Goal: Find contact information: Find contact information

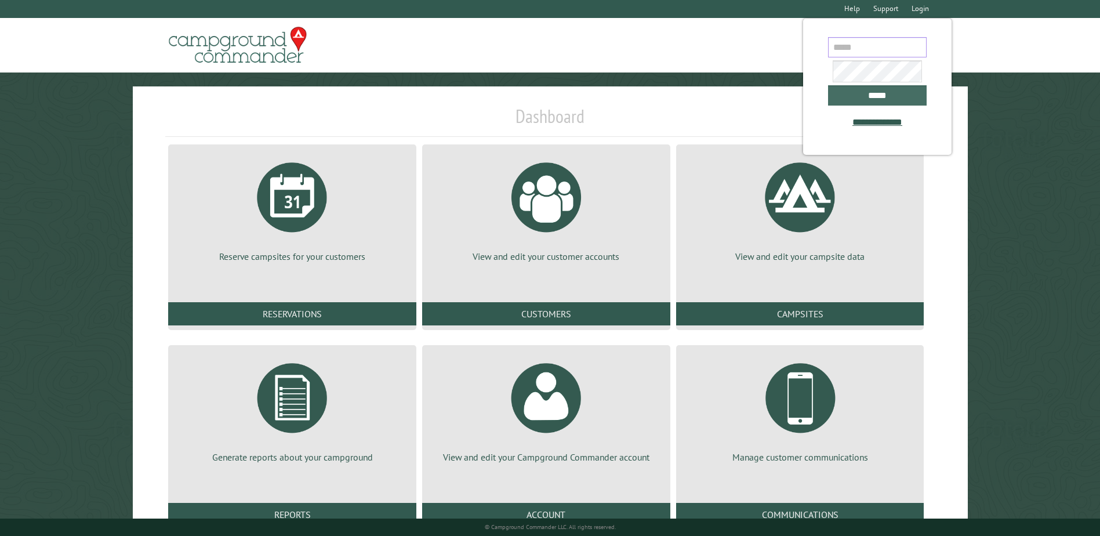
type input "**********"
click at [868, 100] on input "*****" at bounding box center [877, 95] width 99 height 20
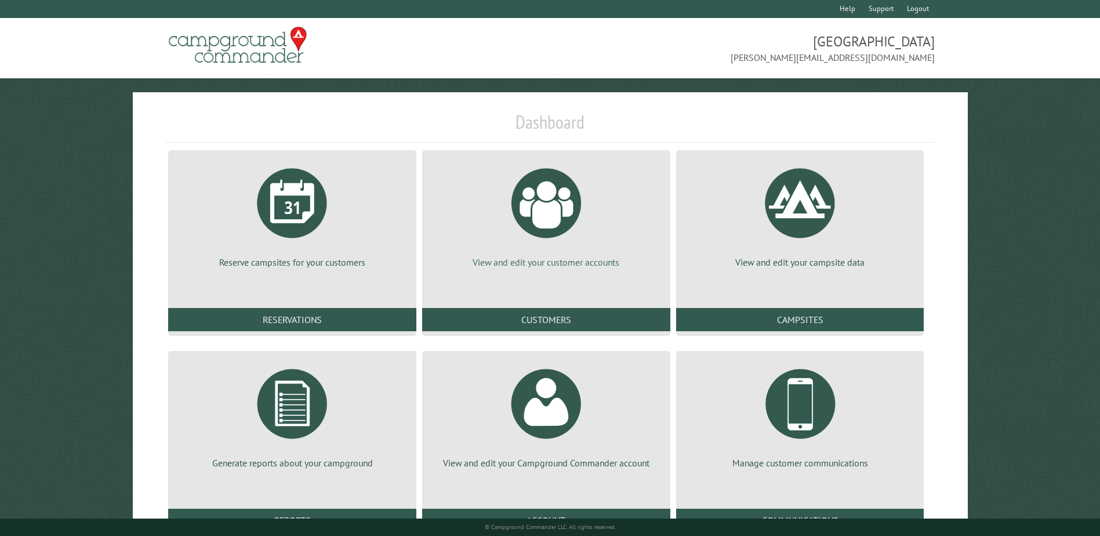
click at [582, 242] on div at bounding box center [546, 202] width 87 height 87
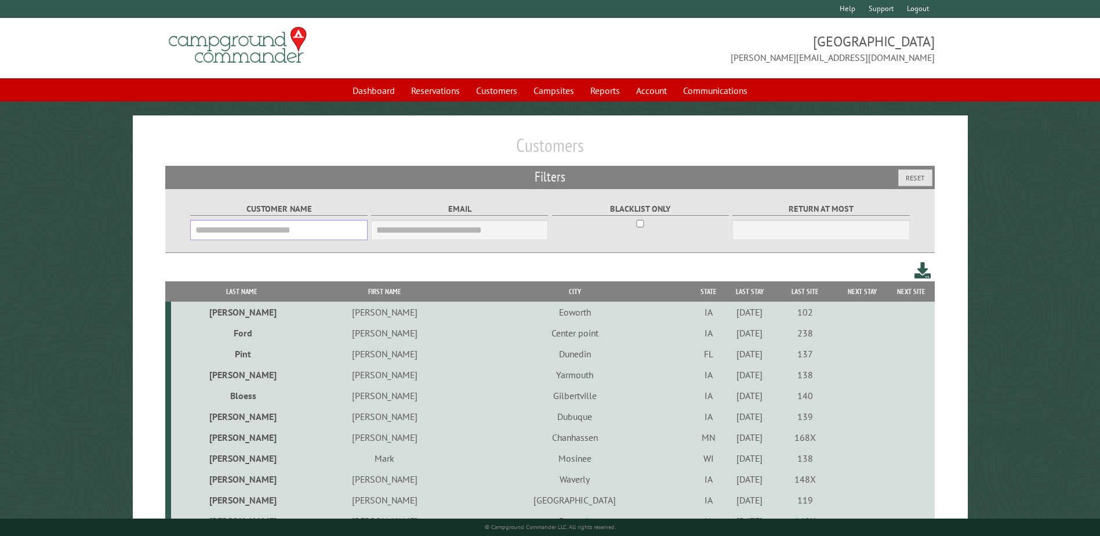
click at [204, 233] on input "Customer Name" at bounding box center [278, 230] width 177 height 20
click at [461, 233] on input "Email" at bounding box center [459, 230] width 177 height 20
paste input "**********"
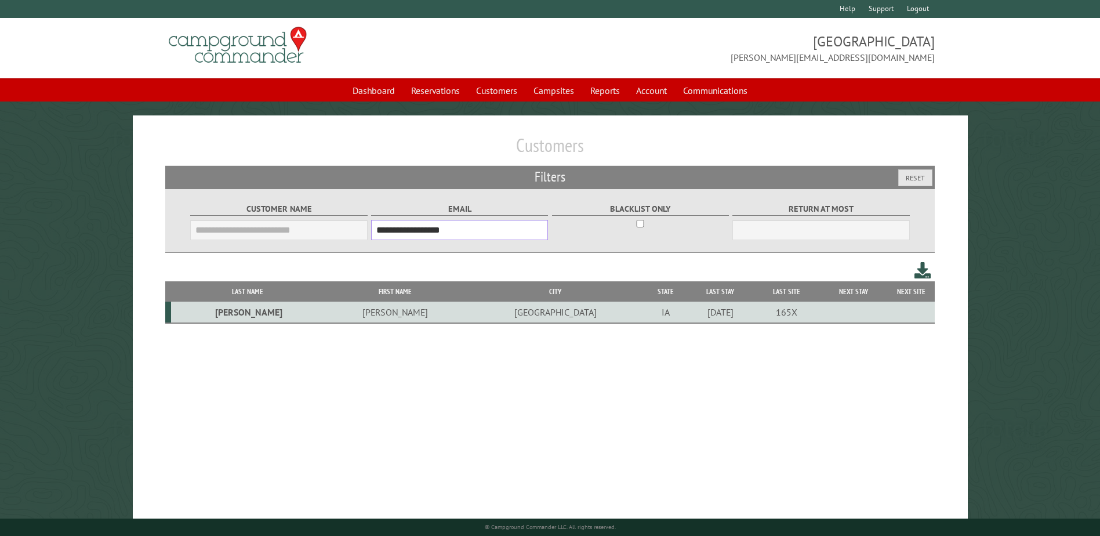
type input "**********"
click at [467, 311] on td "RIVERSIDE" at bounding box center [555, 312] width 177 height 21
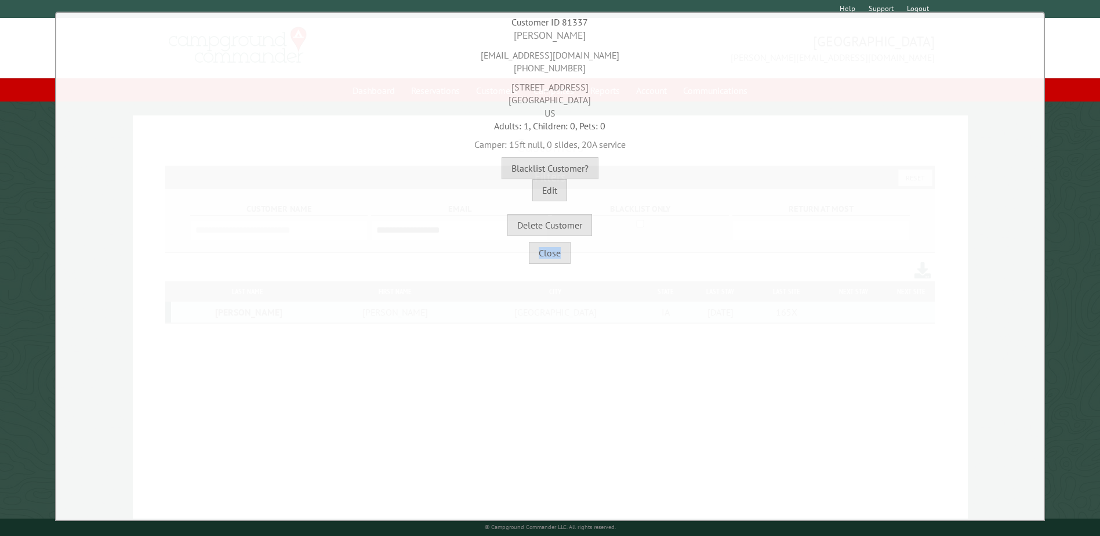
click at [411, 311] on div "**********" at bounding box center [550, 266] width 990 height 509
drag, startPoint x: 411, startPoint y: 311, endPoint x: 435, endPoint y: 177, distance: 136.7
click at [435, 177] on div "Customer is blacklisted Unblacklist? Blacklist Customer?" at bounding box center [550, 168] width 982 height 22
drag, startPoint x: 527, startPoint y: 32, endPoint x: 591, endPoint y: 33, distance: 64.4
click at [591, 33] on div "Chris Fesler" at bounding box center [550, 35] width 982 height 14
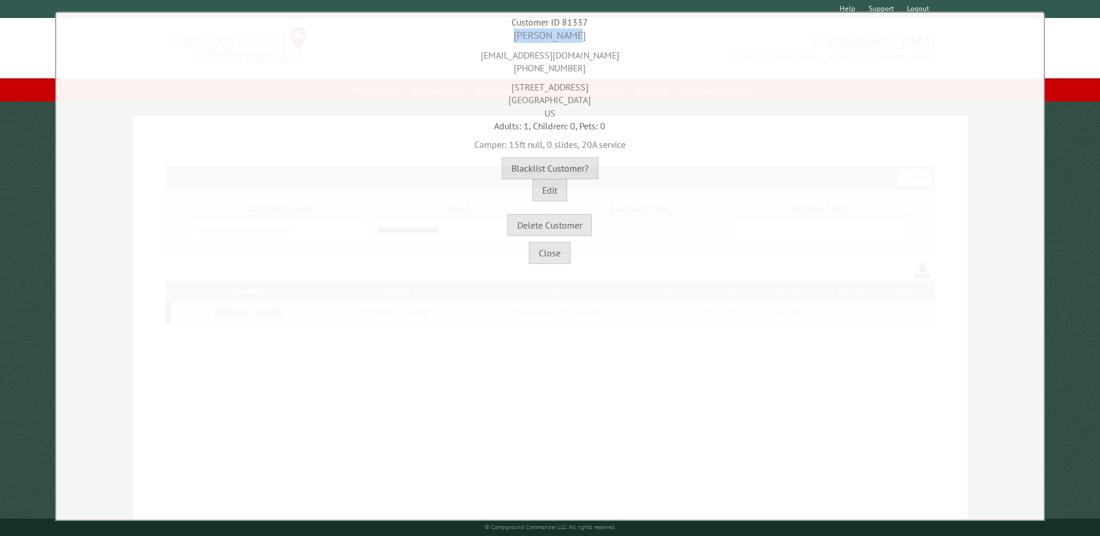
copy div "Chris Fesler"
click at [504, 71] on div "c2fesler@gmail.com 319-331-5488" at bounding box center [550, 59] width 982 height 32
drag, startPoint x: 520, startPoint y: 67, endPoint x: 580, endPoint y: 66, distance: 60.3
click at [580, 66] on div "c2fesler@gmail.com 319-331-5488" at bounding box center [550, 59] width 982 height 32
copy div "319-331-5488"
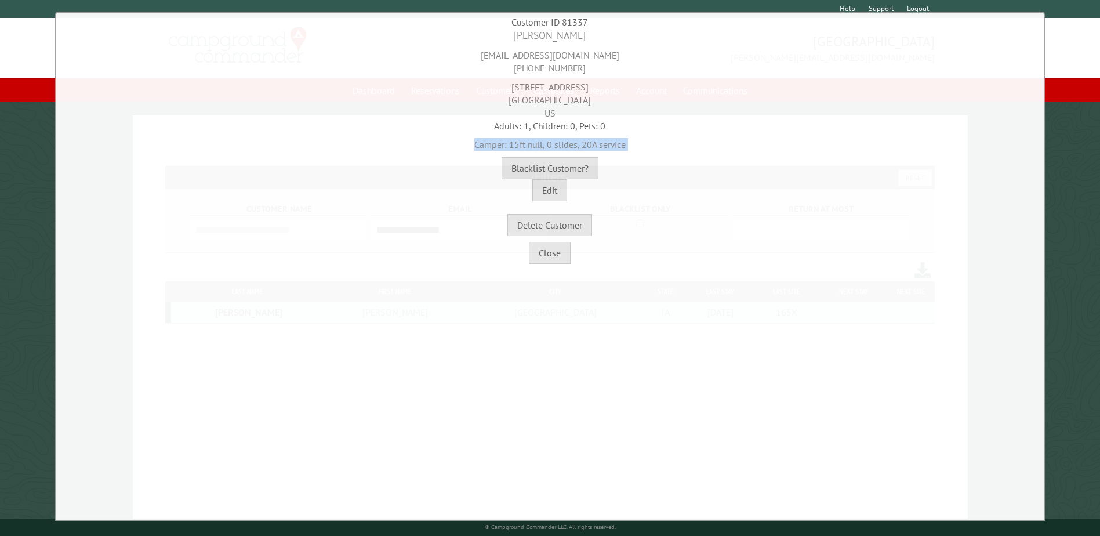
drag, startPoint x: 449, startPoint y: 155, endPoint x: 455, endPoint y: 148, distance: 9.1
click at [455, 148] on div "Chris Fesler c2fesler@gmail.com 319-331-5488 5695 Oakcrest Hill RIVERSIDE, IA 5…" at bounding box center [550, 132] width 982 height 208
drag, startPoint x: 455, startPoint y: 148, endPoint x: 657, endPoint y: 83, distance: 212.0
click at [662, 81] on div "5695 Oakcrest Hill RIVERSIDE, IA 52327 US" at bounding box center [550, 97] width 982 height 45
drag, startPoint x: 513, startPoint y: 88, endPoint x: 615, endPoint y: 89, distance: 101.5
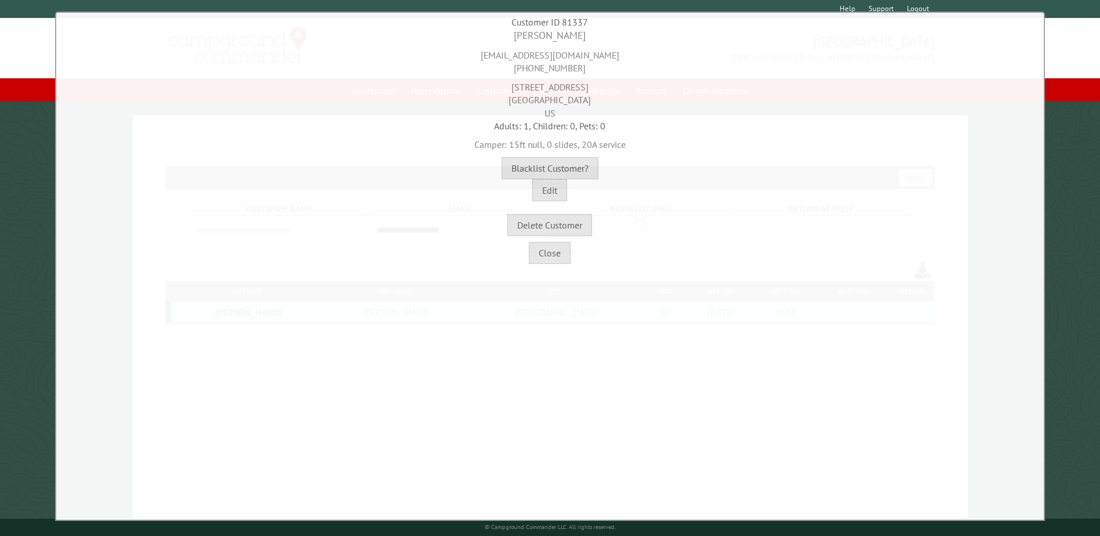
click at [615, 89] on div "5695 Oakcrest Hill RIVERSIDE, IA 52327 US" at bounding box center [550, 97] width 982 height 45
copy div "5695 Oakcrest Hill"
click at [472, 112] on div "5695 Oakcrest Hill RIVERSIDE, IA 52327 US" at bounding box center [550, 97] width 982 height 45
click at [584, 99] on div "5695 Oakcrest Hill RIVERSIDE, IA 52327 US" at bounding box center [550, 97] width 982 height 45
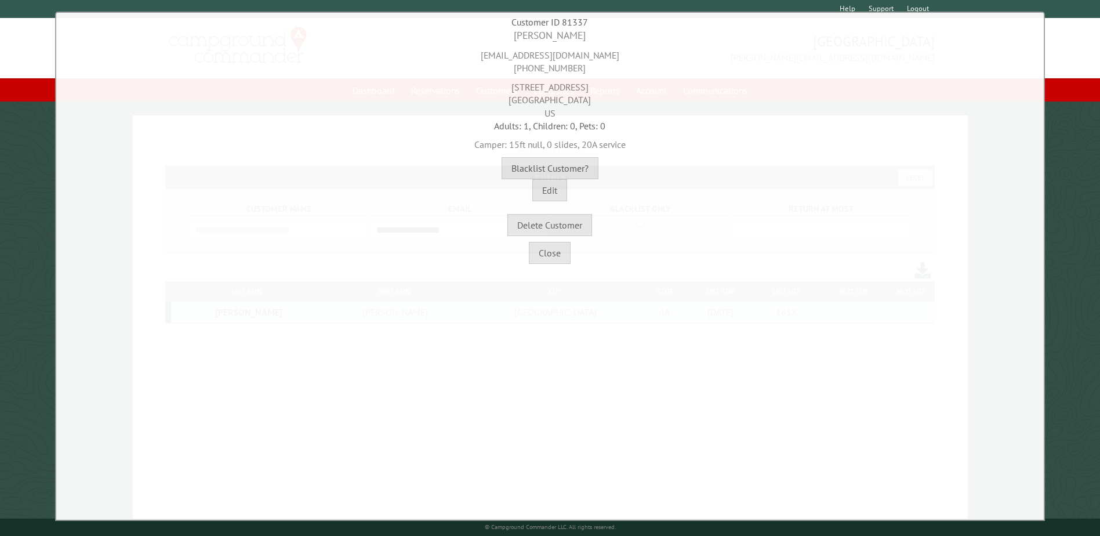
copy div "52327"
